Goal: Information Seeking & Learning: Check status

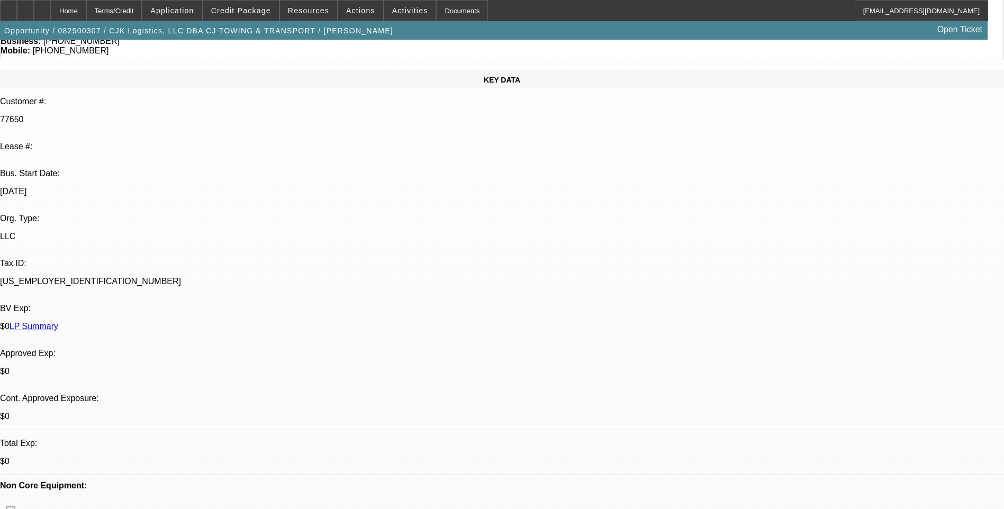
select select "0"
select select "1"
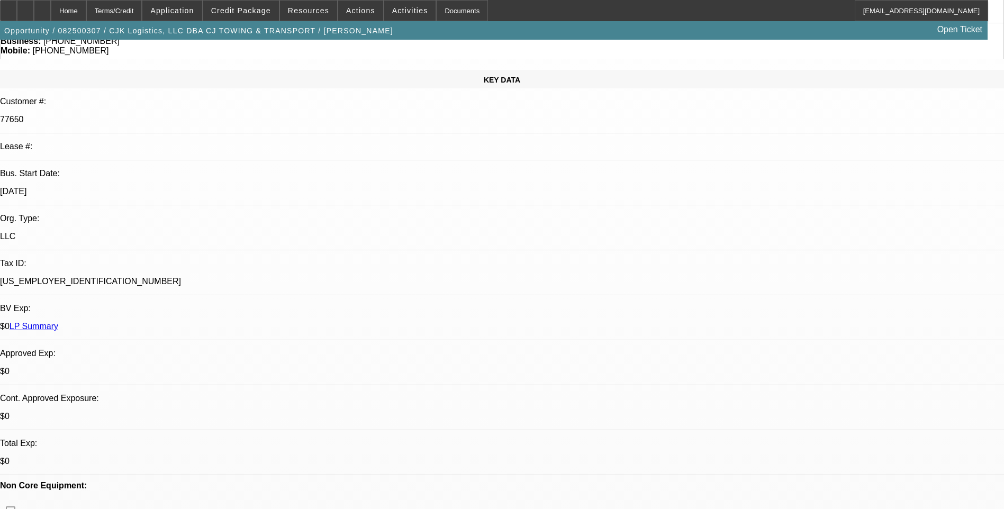
select select "6"
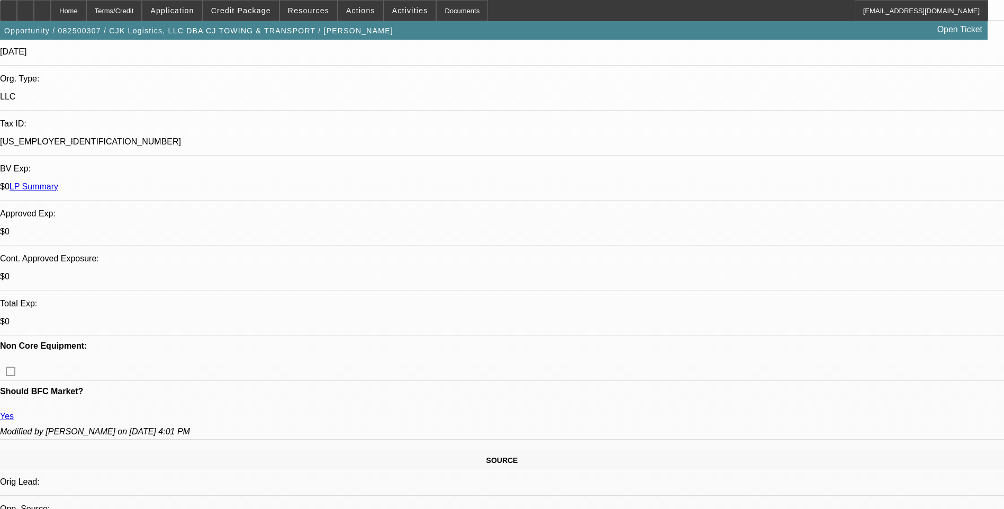
scroll to position [265, 0]
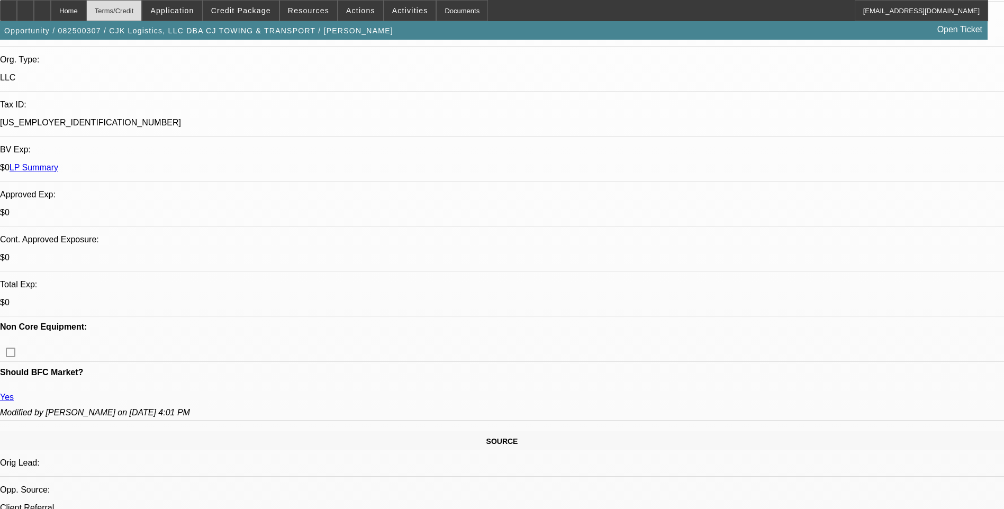
click at [141, 10] on div "Terms/Credit" at bounding box center [114, 10] width 56 height 21
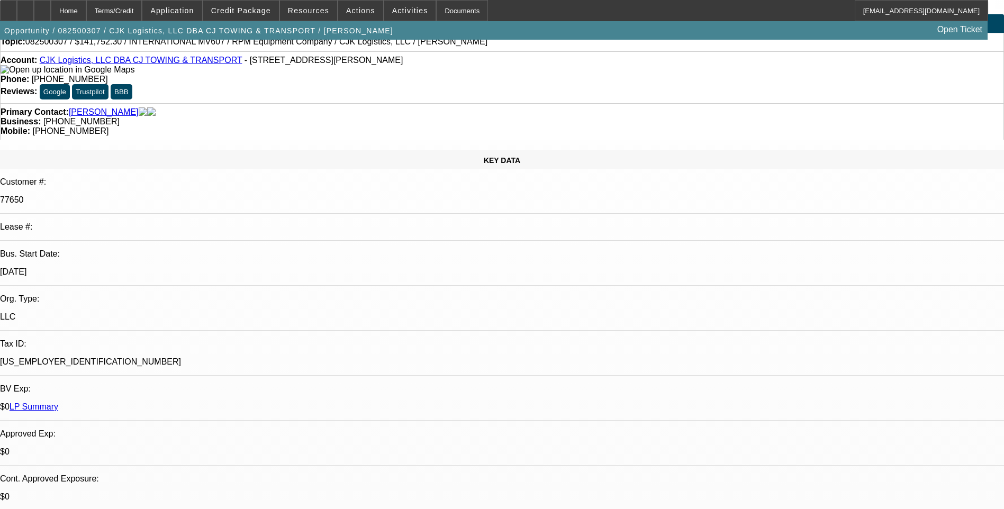
scroll to position [0, 0]
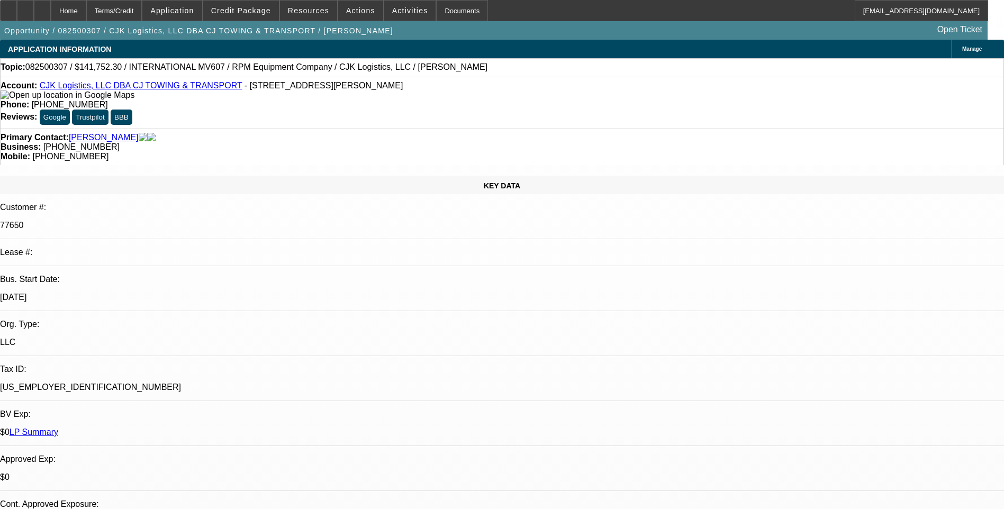
click at [219, 176] on div "KEY DATA Customer #: 77650 Lease #: Bus. Start Date: [DATE] Org. Type: LLC Tax …" at bounding box center [502, 431] width 1004 height 510
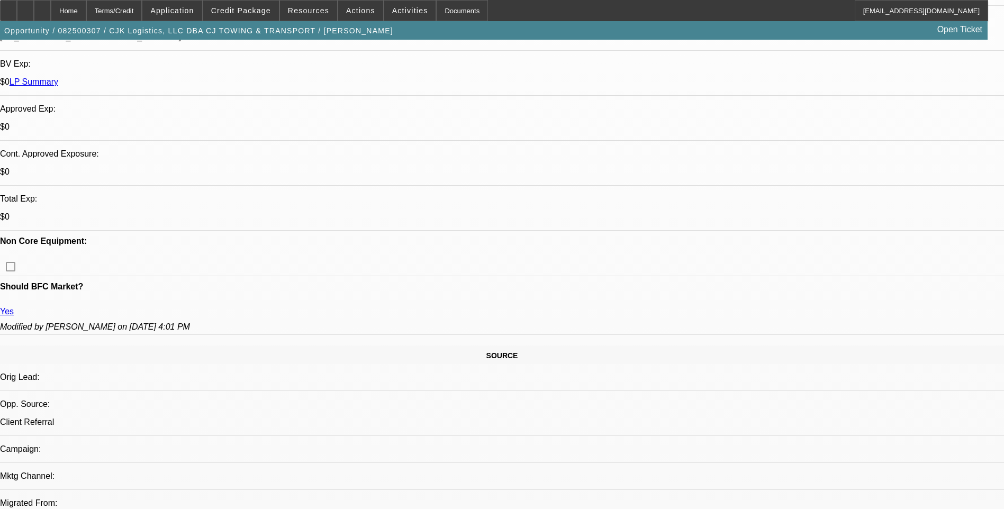
scroll to position [318, 0]
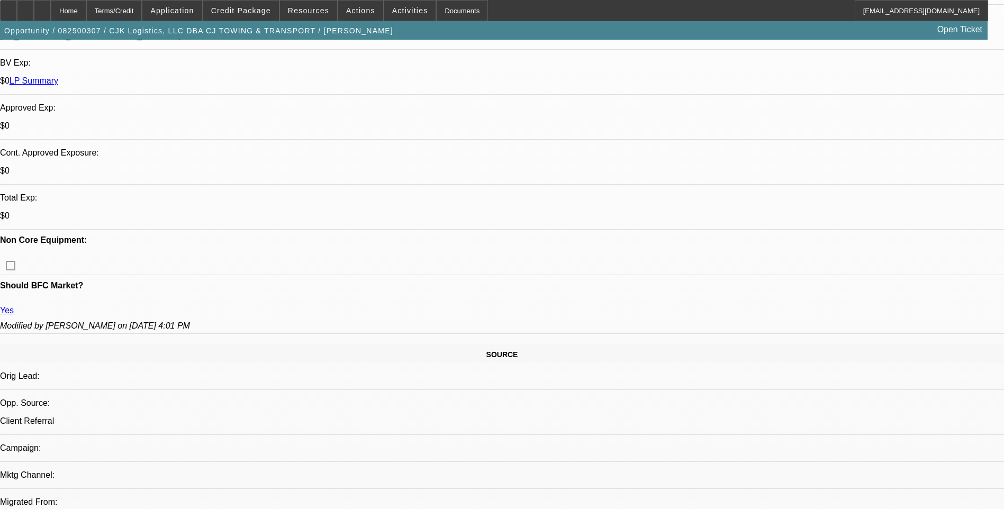
scroll to position [371, 0]
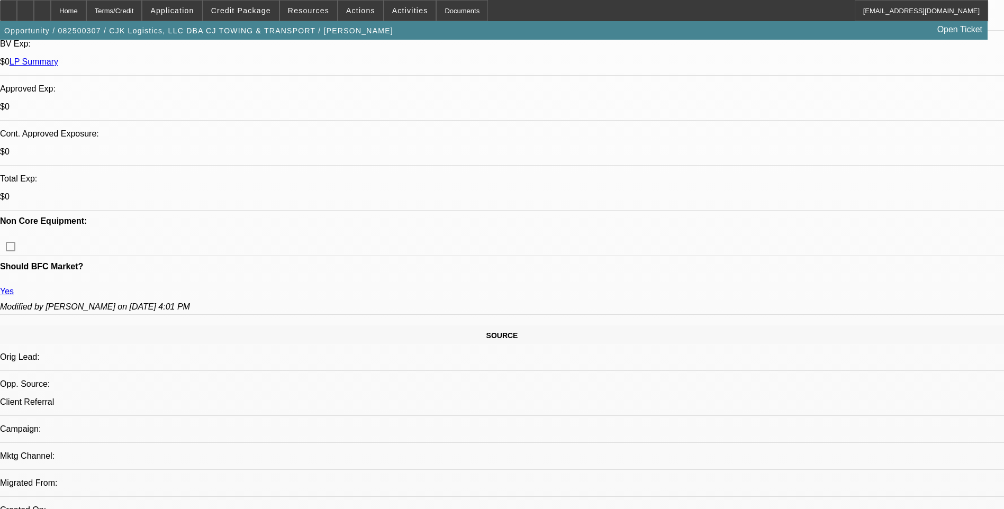
click at [233, 10] on span "Credit Package" at bounding box center [241, 10] width 60 height 8
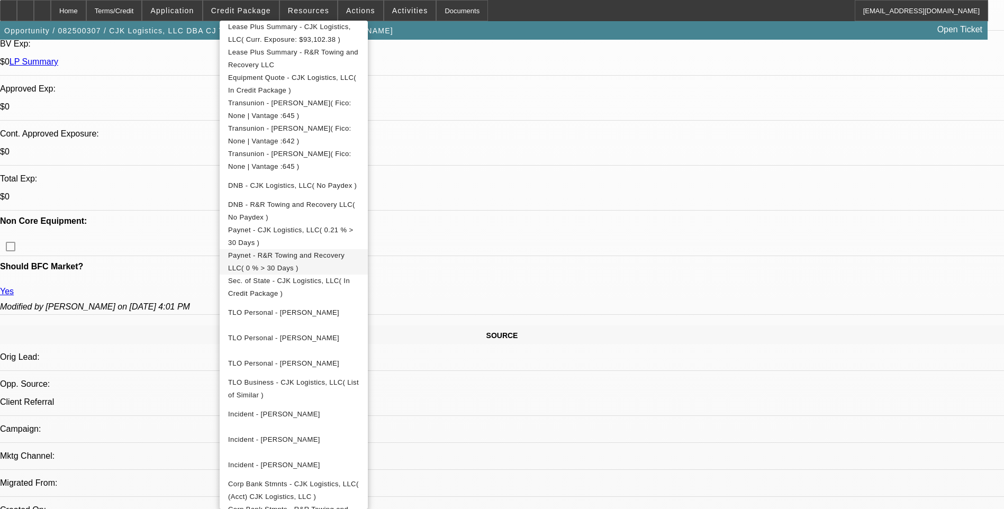
scroll to position [315, 0]
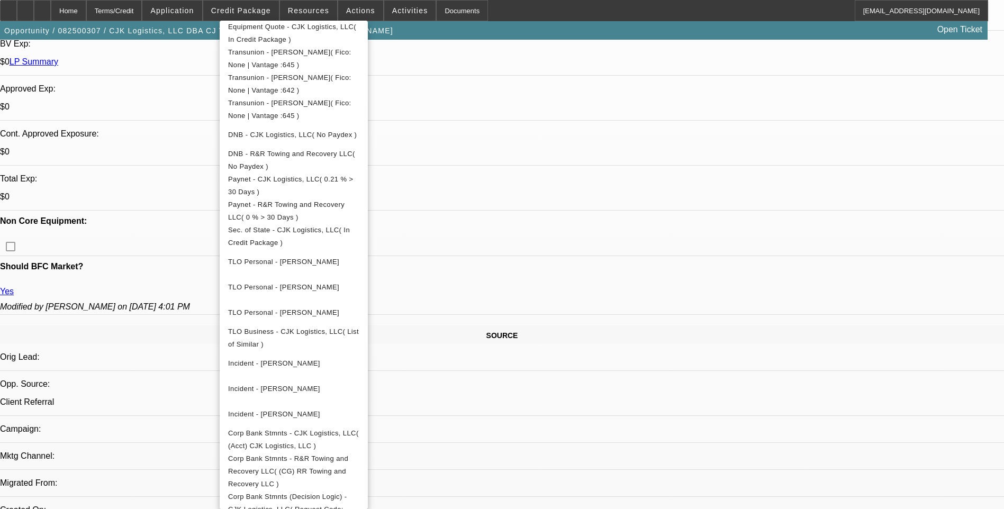
click at [540, 191] on div at bounding box center [502, 254] width 1004 height 509
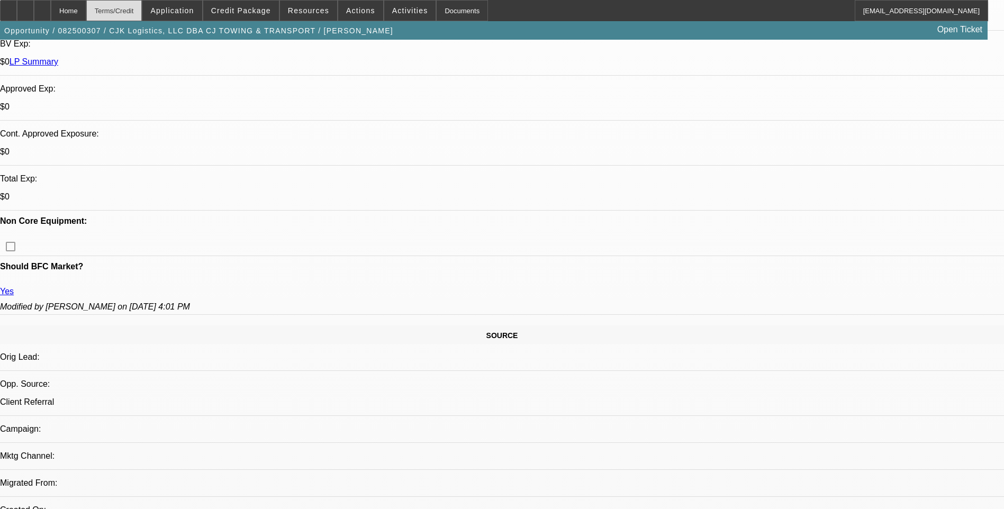
click at [142, 2] on div "Terms/Credit" at bounding box center [114, 10] width 56 height 21
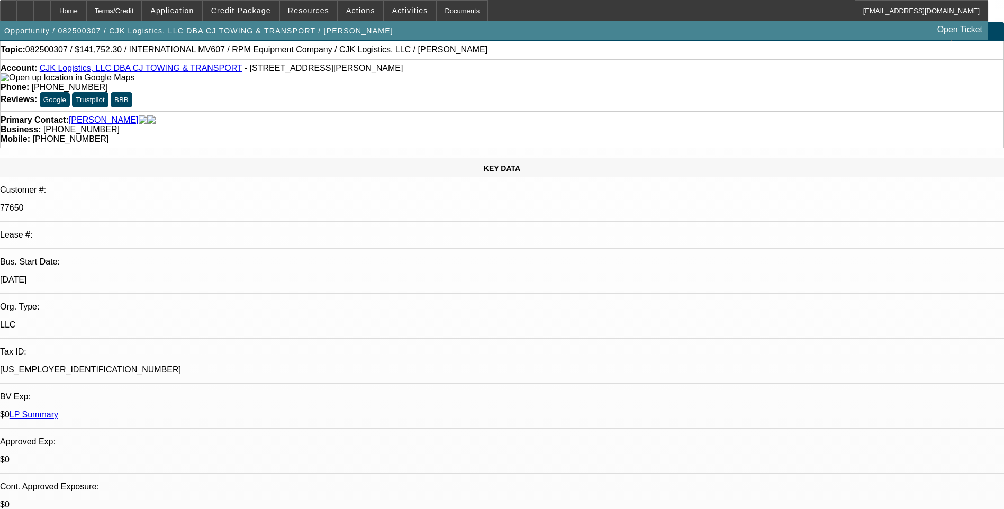
scroll to position [0, 0]
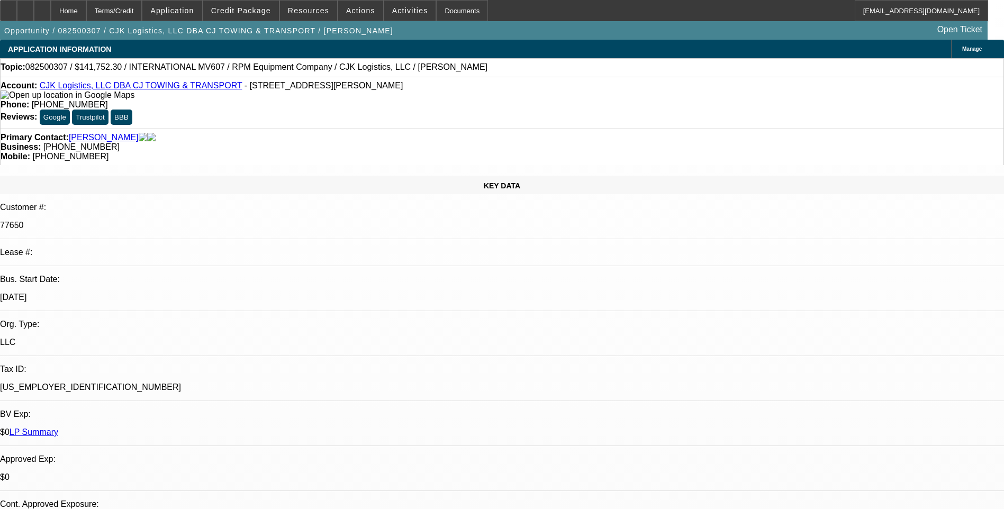
click at [661, 77] on div "Topic: 082500307 / $141,752.30 / INTERNATIONAL MV607 / RPM Equipment Company / …" at bounding box center [502, 67] width 1004 height 19
click at [661, 82] on div "Account: CJK Logistics, LLC DBA CJ TOWING & TRANSPORT - [STREET_ADDRESS][PERSON…" at bounding box center [502, 103] width 1004 height 52
